Goal: Check status: Check status

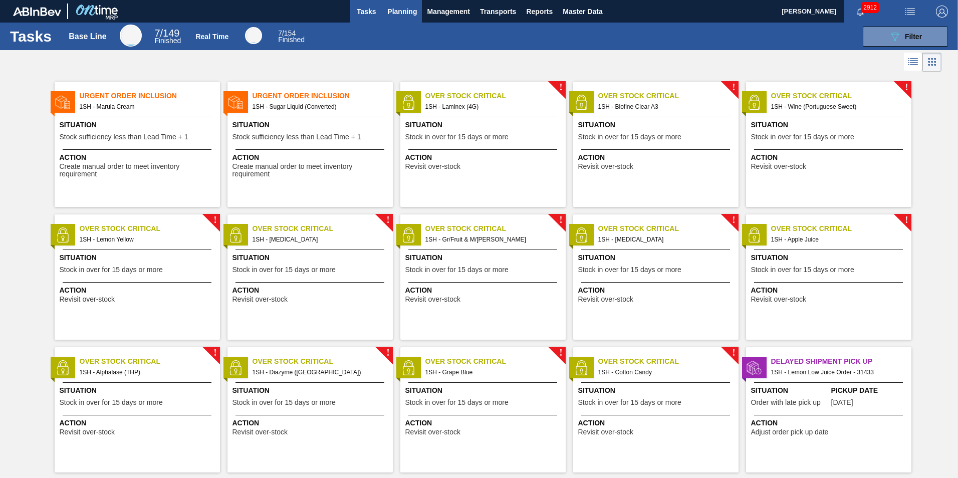
click at [398, 13] on span "Planning" at bounding box center [402, 12] width 30 height 12
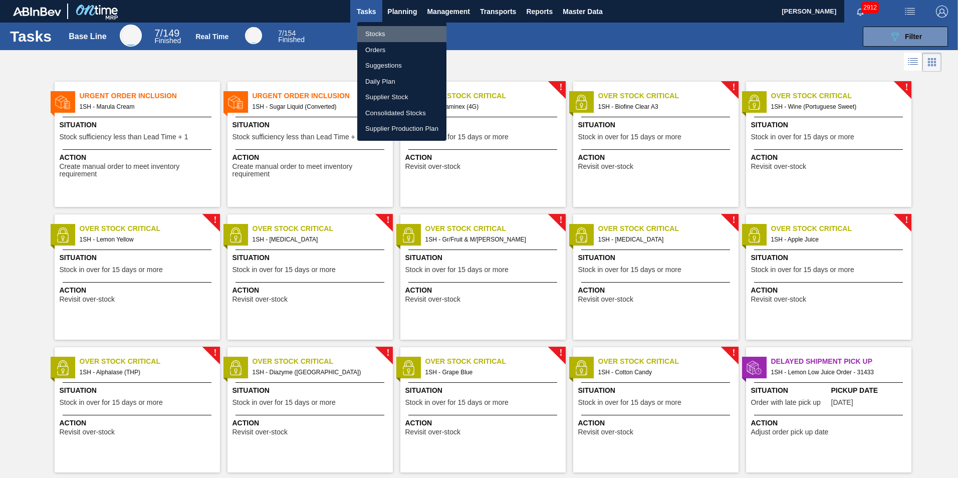
click at [377, 31] on li "Stocks" at bounding box center [401, 34] width 89 height 16
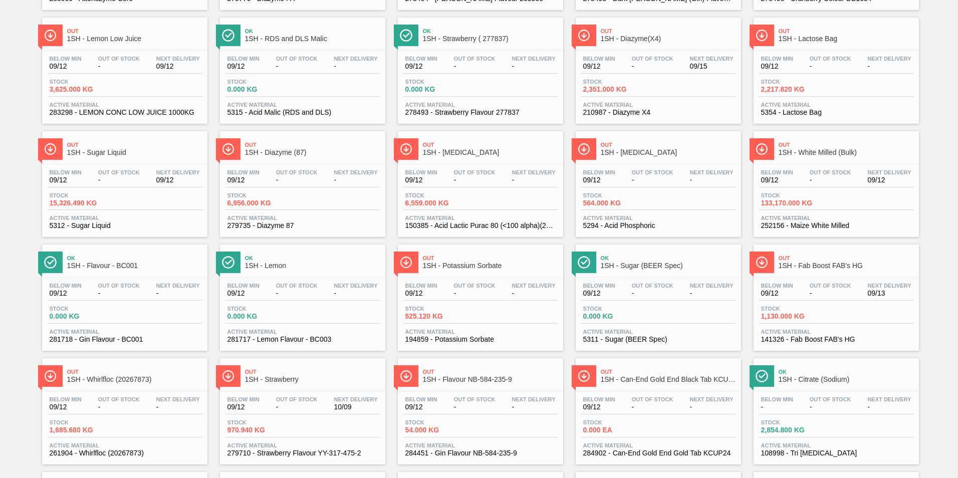
scroll to position [501, 0]
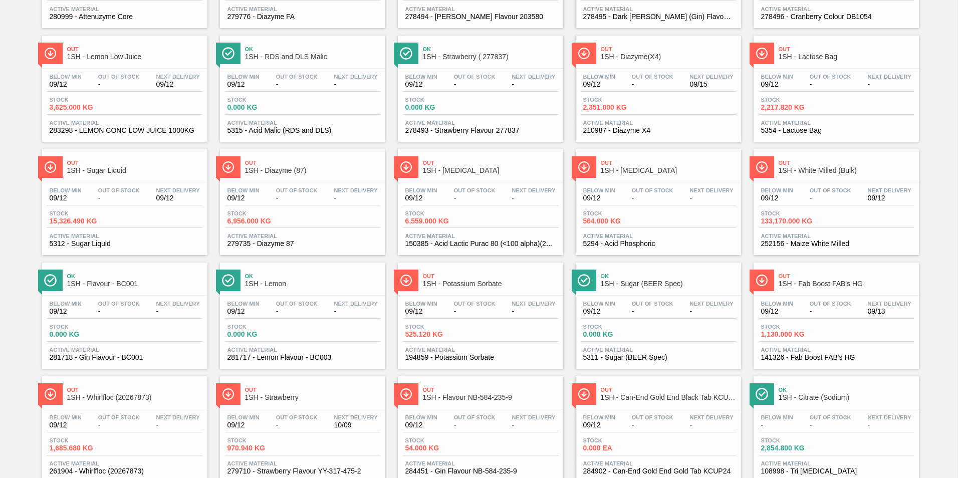
click at [629, 55] on span "1SH - Diazyme(X4)" at bounding box center [668, 57] width 135 height 8
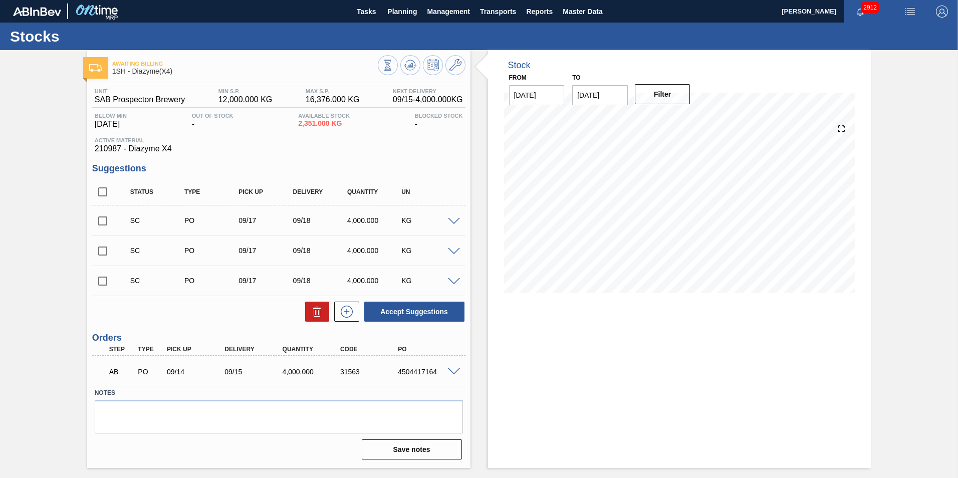
click at [451, 372] on span at bounding box center [454, 372] width 12 height 8
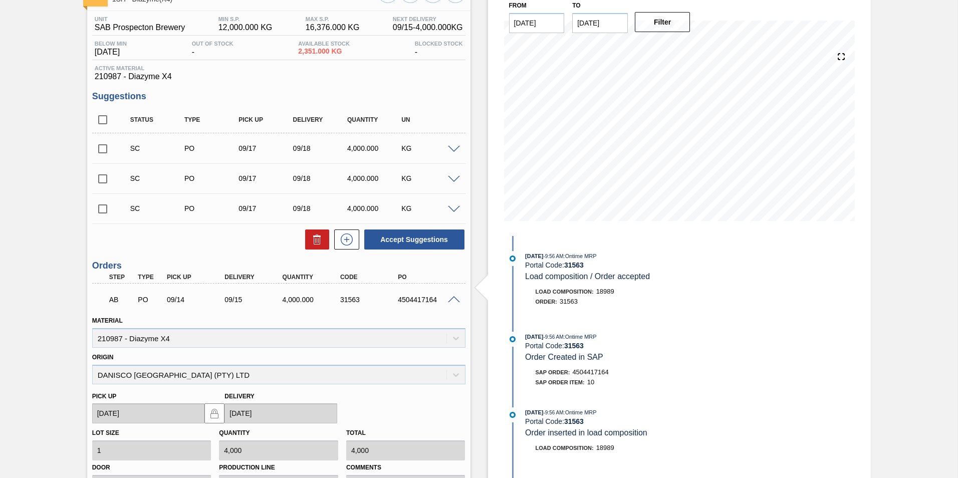
scroll to position [233, 0]
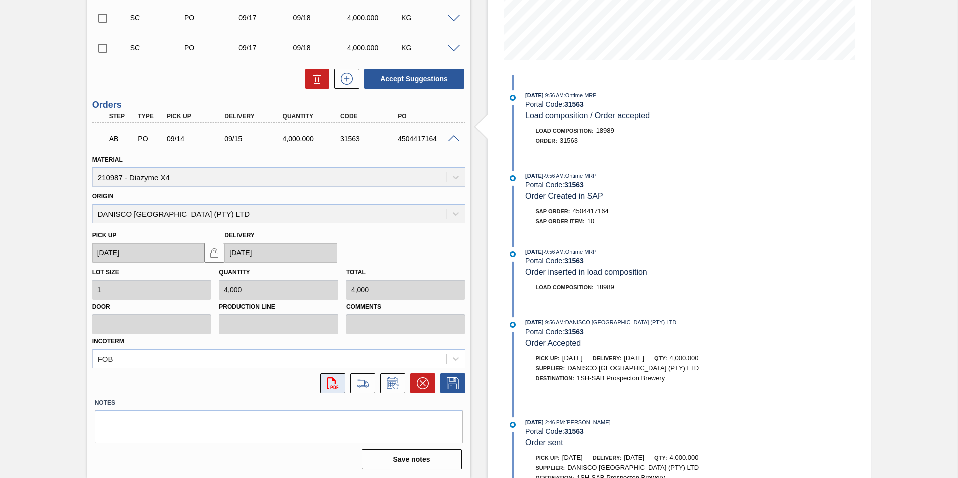
click at [331, 383] on icon "svg{fill:#ff0000}" at bounding box center [333, 383] width 12 height 12
click at [334, 385] on icon "svg{fill:#ff0000}" at bounding box center [333, 383] width 12 height 12
